Goal: Task Accomplishment & Management: Manage account settings

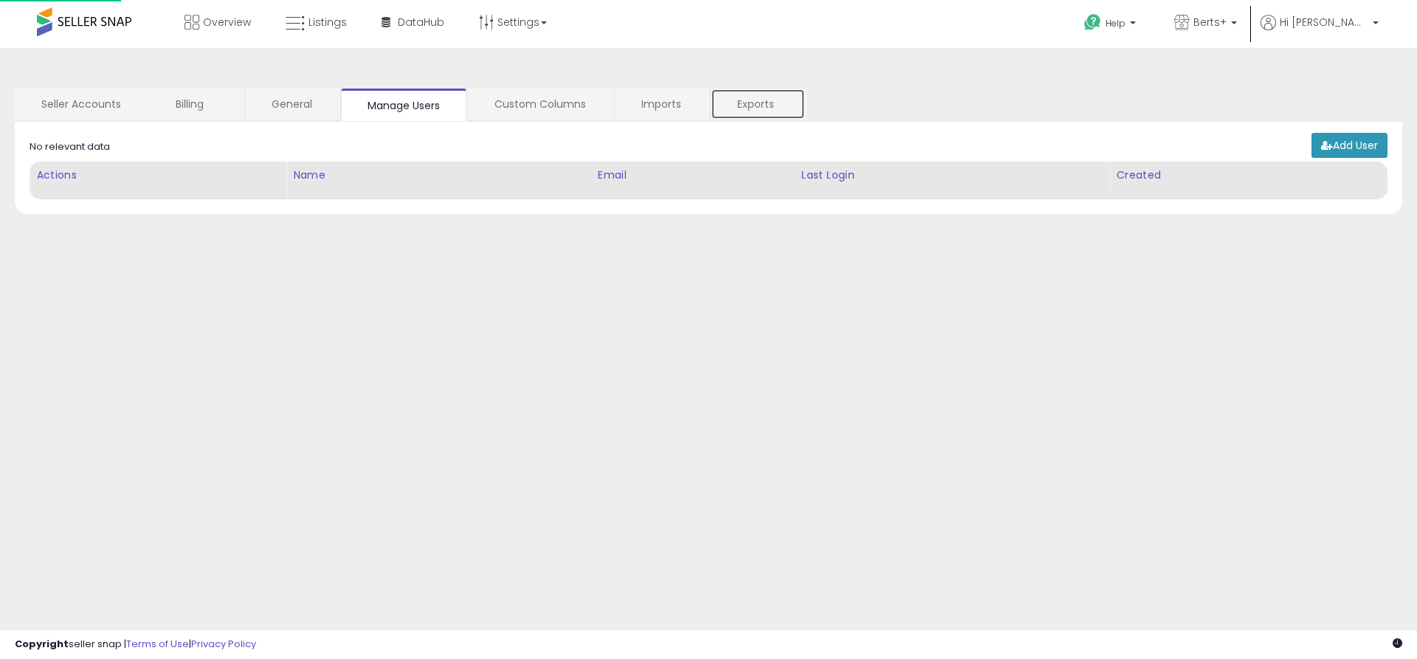
click at [757, 104] on link "Exports" at bounding box center [758, 104] width 94 height 31
click at [758, 105] on link "Exports" at bounding box center [758, 104] width 94 height 31
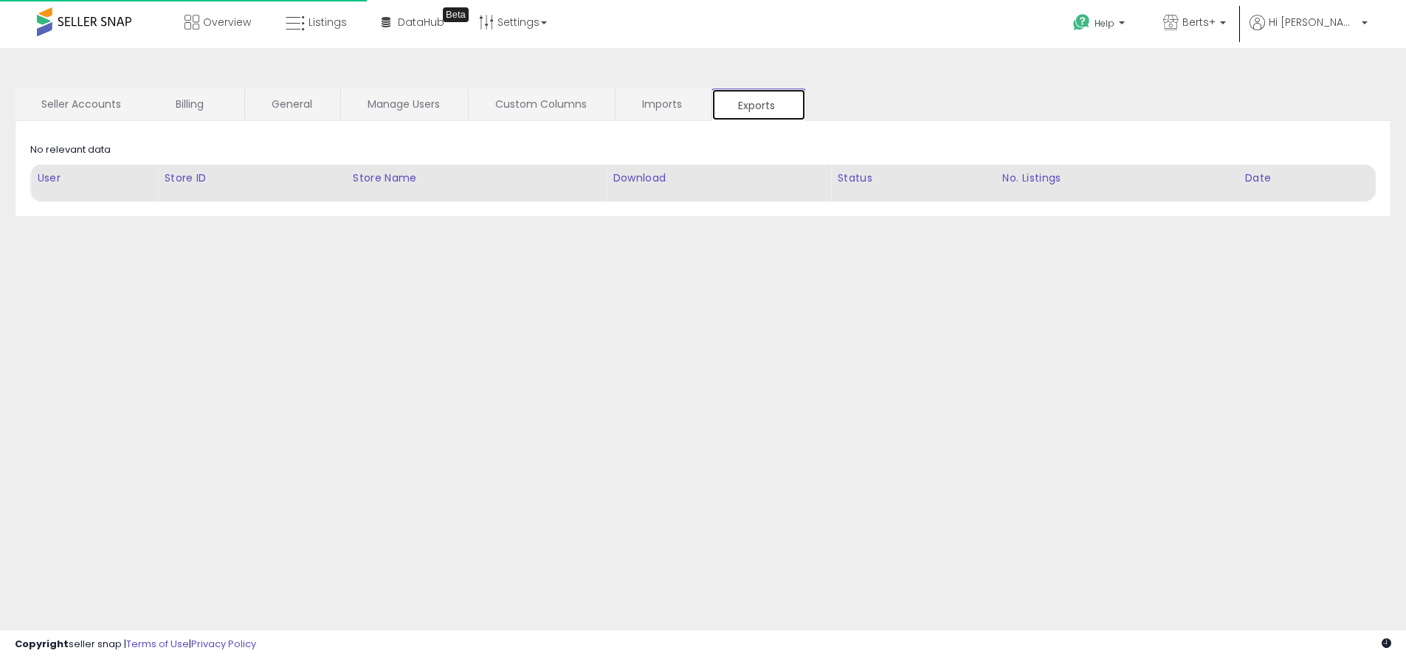
click at [758, 105] on link "Exports" at bounding box center [759, 105] width 94 height 32
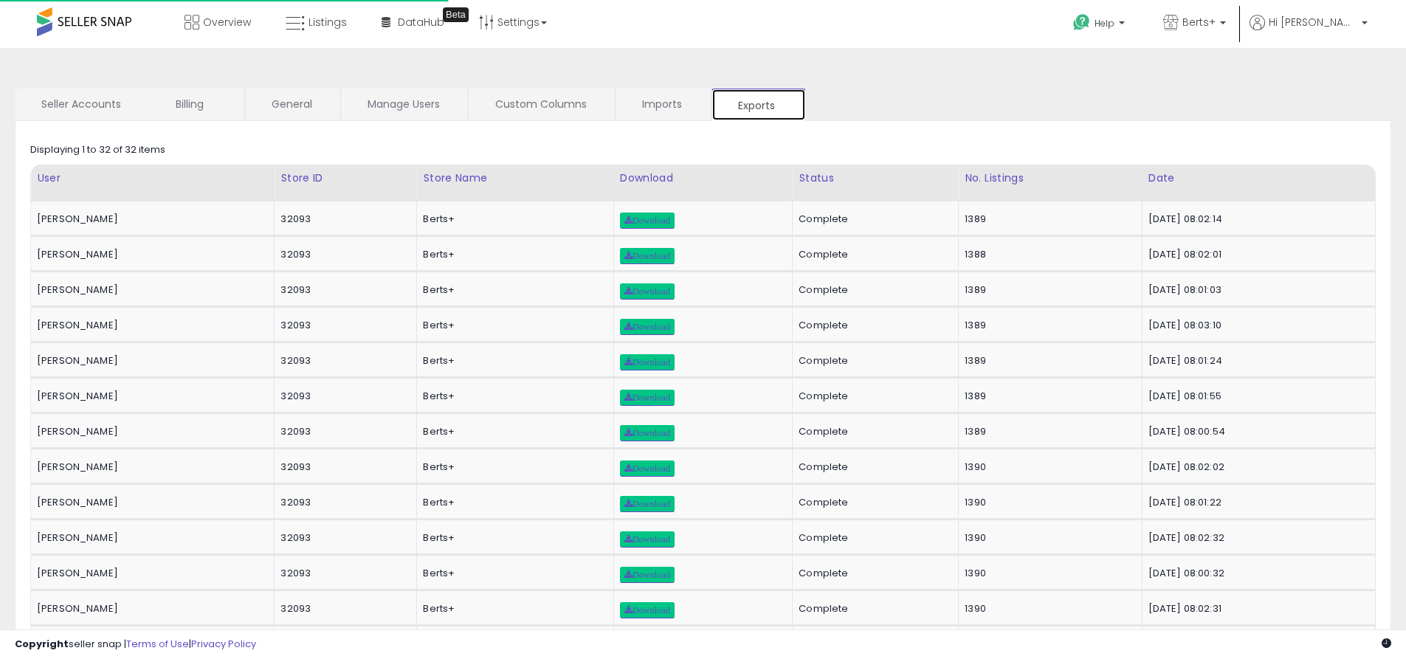
click at [758, 105] on link "Exports" at bounding box center [759, 105] width 94 height 32
